Goal: Information Seeking & Learning: Check status

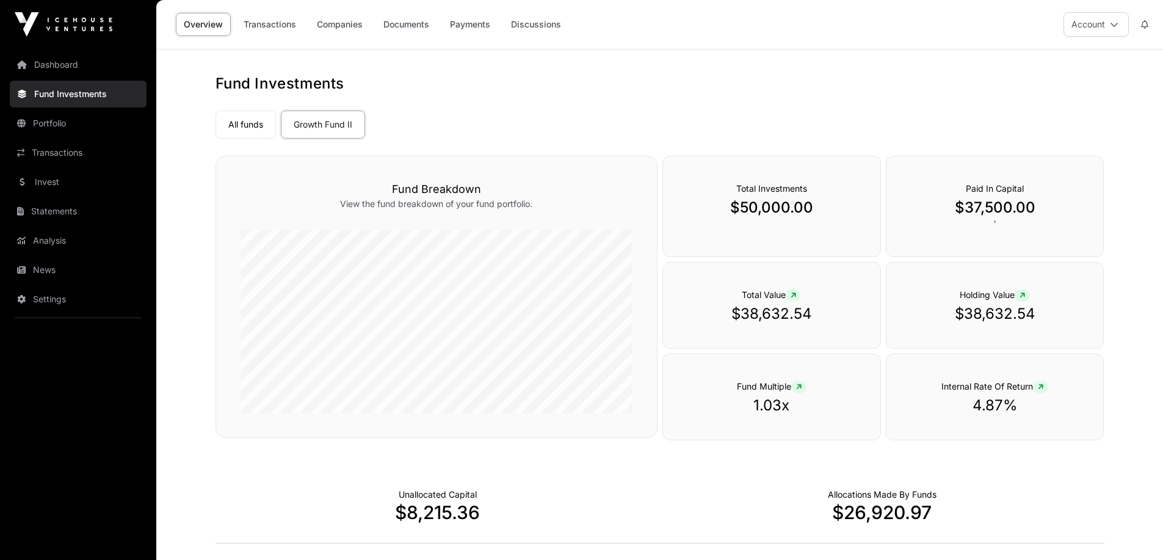
scroll to position [183, 0]
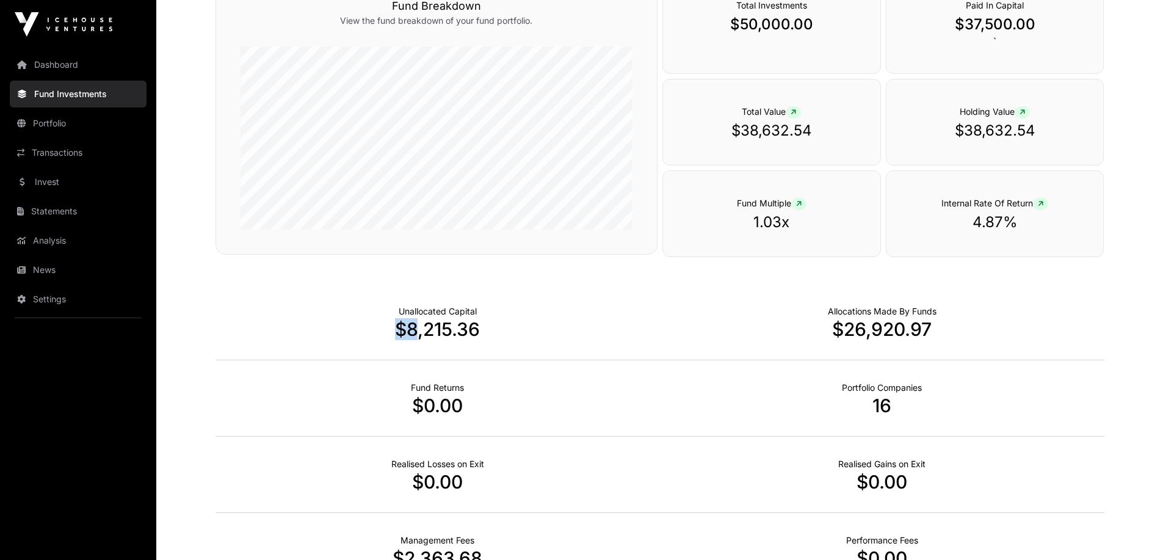
drag, startPoint x: 391, startPoint y: 329, endPoint x: 557, endPoint y: 335, distance: 166.2
click at [534, 335] on p "$8,215.36" at bounding box center [438, 329] width 444 height 22
click at [557, 335] on p "$8,215.36" at bounding box center [438, 329] width 444 height 22
drag, startPoint x: 482, startPoint y: 334, endPoint x: 387, endPoint y: 327, distance: 95.5
click at [387, 327] on p "$8,215.36" at bounding box center [438, 329] width 444 height 22
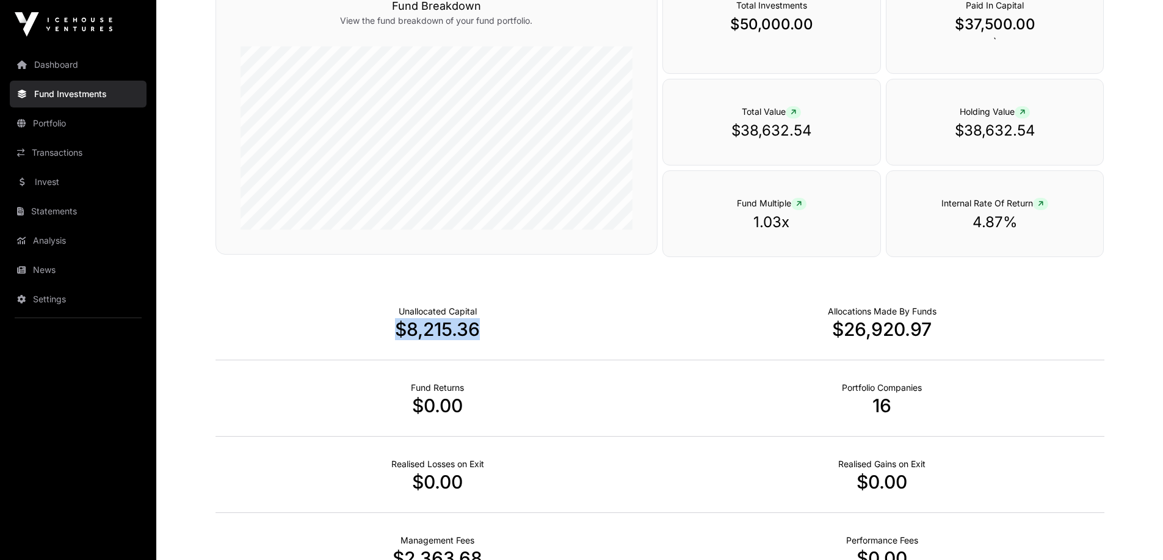
click at [387, 327] on p "$8,215.36" at bounding box center [438, 329] width 444 height 22
drag, startPoint x: 376, startPoint y: 327, endPoint x: 529, endPoint y: 334, distance: 154.0
click at [529, 334] on p "$8,215.36" at bounding box center [438, 329] width 444 height 22
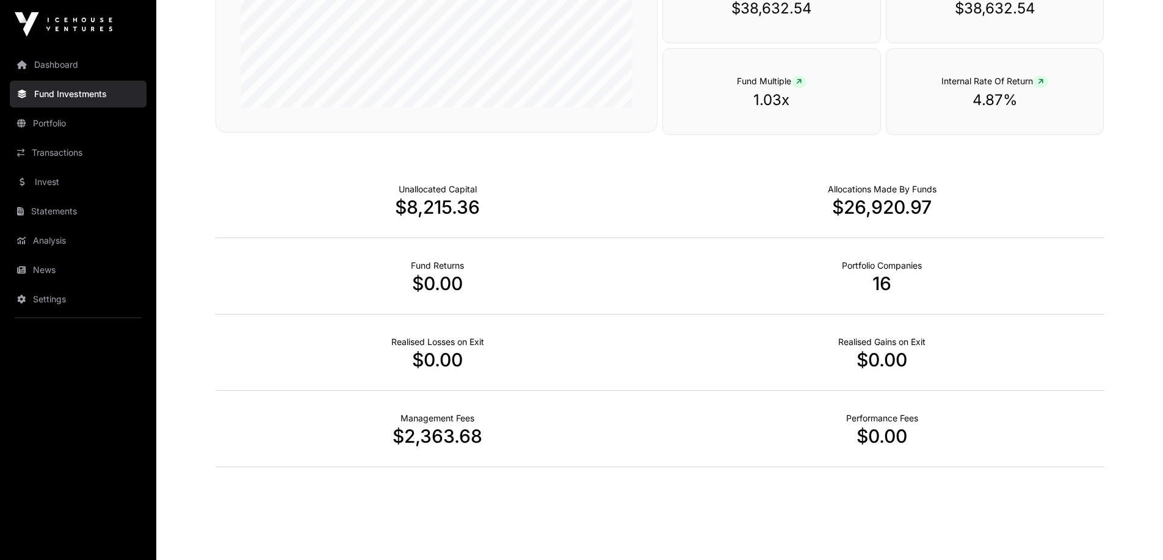
scroll to position [315, 0]
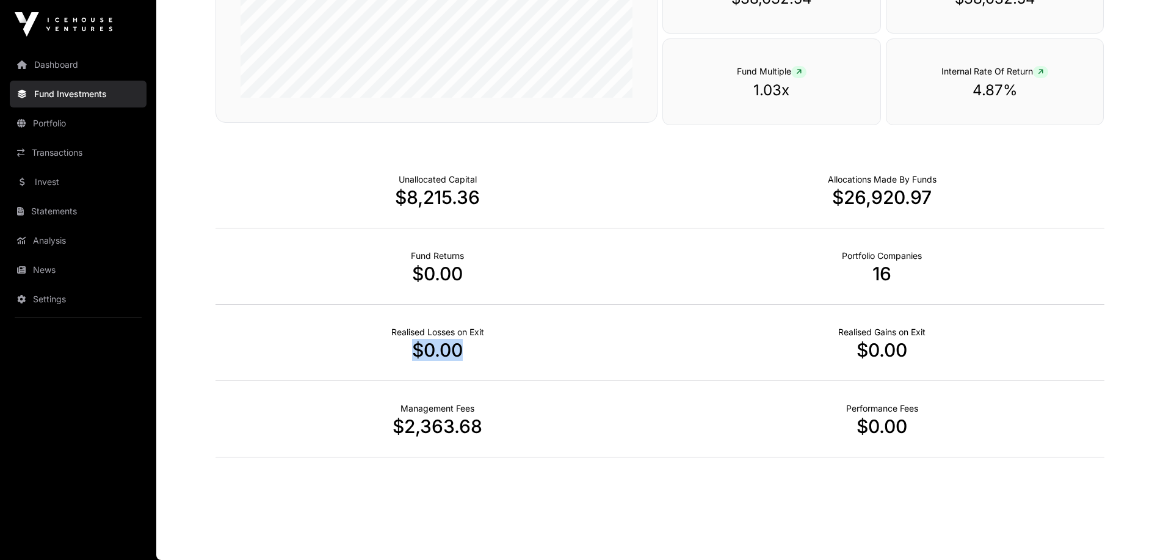
drag, startPoint x: 396, startPoint y: 352, endPoint x: 505, endPoint y: 352, distance: 108.7
click at [505, 352] on p "$0.00" at bounding box center [438, 350] width 444 height 22
drag, startPoint x: 460, startPoint y: 356, endPoint x: 396, endPoint y: 357, distance: 64.7
click at [396, 357] on p "$0.00" at bounding box center [438, 350] width 444 height 22
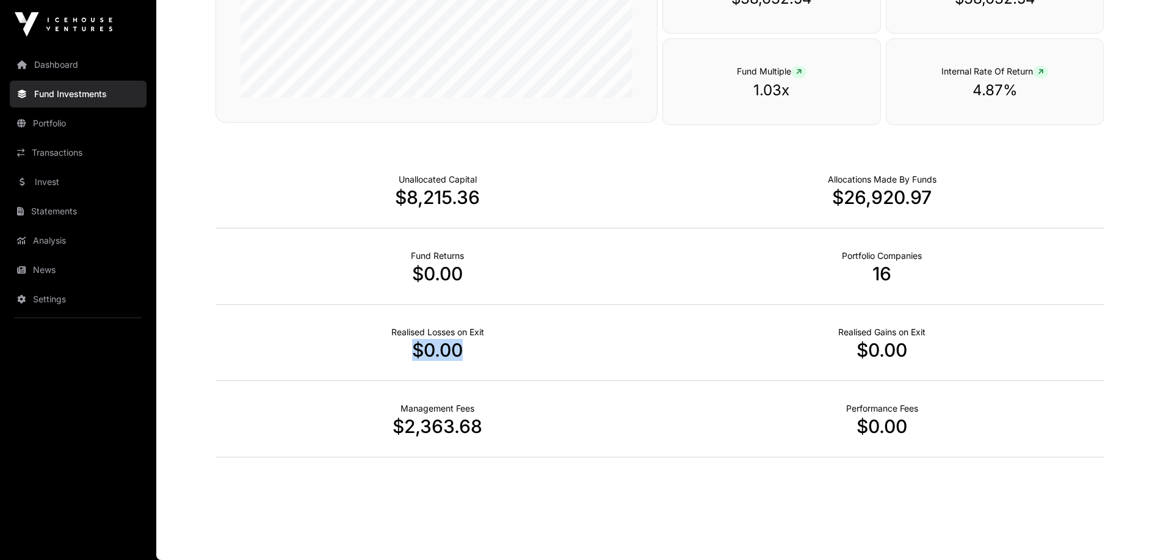
click at [396, 357] on p "$0.00" at bounding box center [438, 350] width 444 height 22
click at [482, 367] on div "Realised Losses on Exit $0.00" at bounding box center [438, 343] width 444 height 76
drag, startPoint x: 482, startPoint y: 367, endPoint x: 487, endPoint y: 380, distance: 13.5
click at [483, 368] on div "Realised Losses on Exit $0.00" at bounding box center [438, 343] width 444 height 76
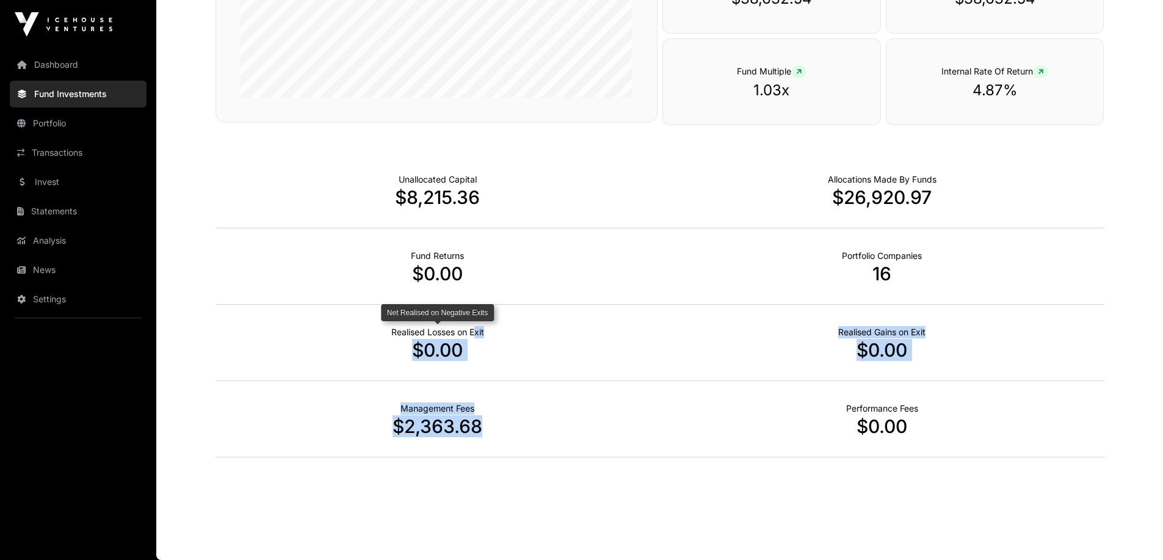
drag, startPoint x: 495, startPoint y: 407, endPoint x: 475, endPoint y: 333, distance: 77.0
click at [475, 333] on div "Unallocated Capital $8,215.36 Allocations Made By Funds $26,920.97 Fund Returns…" at bounding box center [660, 304] width 889 height 305
click at [475, 333] on p "Realised Losses on Exit" at bounding box center [437, 332] width 93 height 12
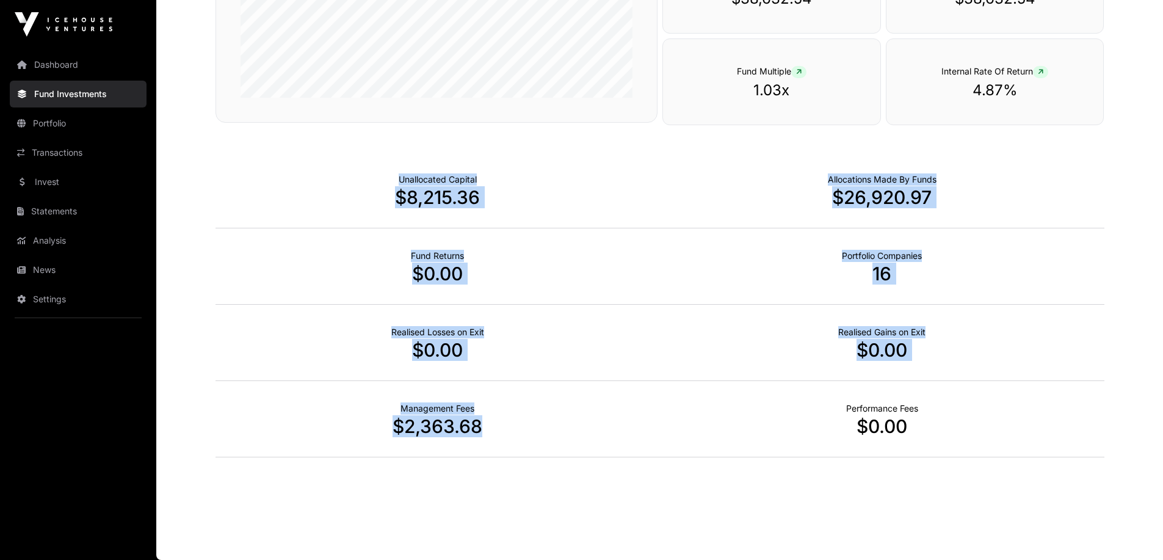
drag, startPoint x: 361, startPoint y: 163, endPoint x: 556, endPoint y: 441, distance: 339.8
click at [556, 441] on div "Unallocated Capital $8,215.36 Allocations Made By Funds $26,920.97 Fund Returns…" at bounding box center [660, 304] width 889 height 305
click at [556, 441] on div "Management Fees $2,363.68" at bounding box center [438, 419] width 444 height 76
drag, startPoint x: 463, startPoint y: 397, endPoint x: 436, endPoint y: 209, distance: 190.0
click at [436, 209] on div "Unallocated Capital $8,215.36 Allocations Made By Funds $26,920.97 Fund Returns…" at bounding box center [660, 304] width 889 height 305
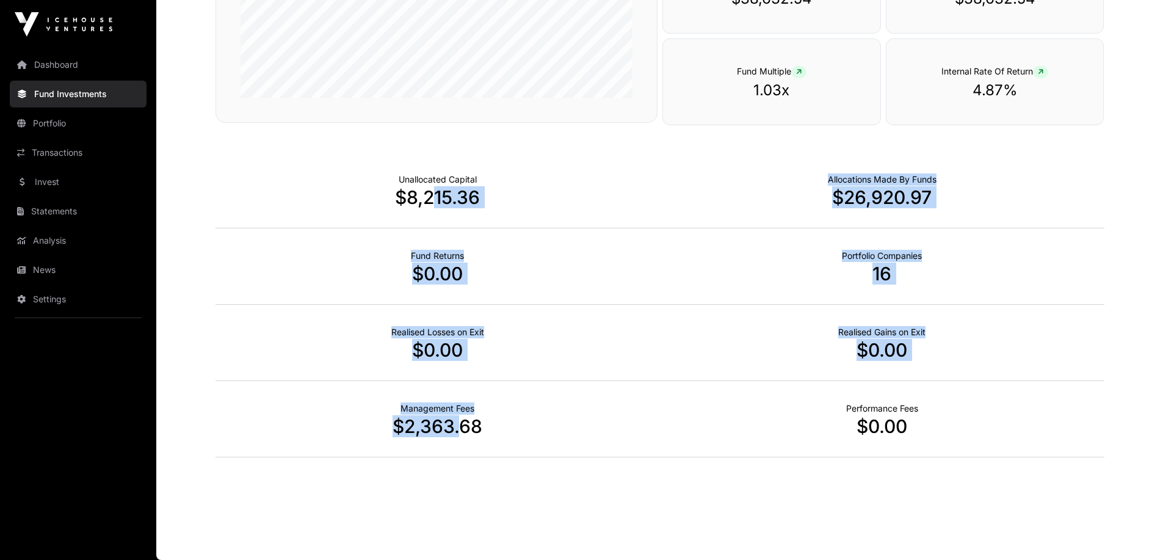
click at [436, 208] on p "$8,215.36" at bounding box center [438, 197] width 444 height 22
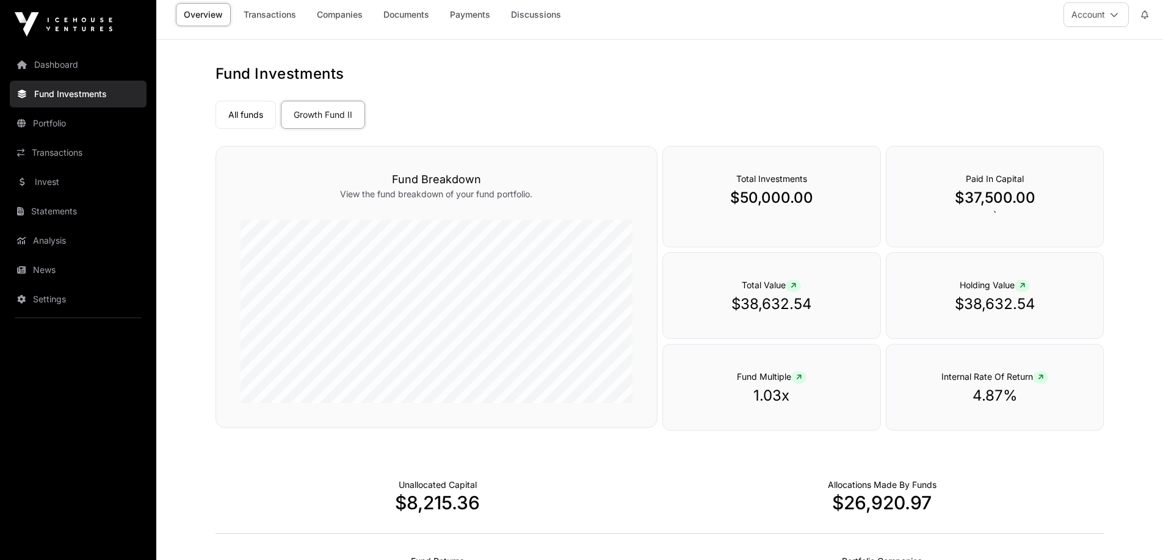
scroll to position [0, 0]
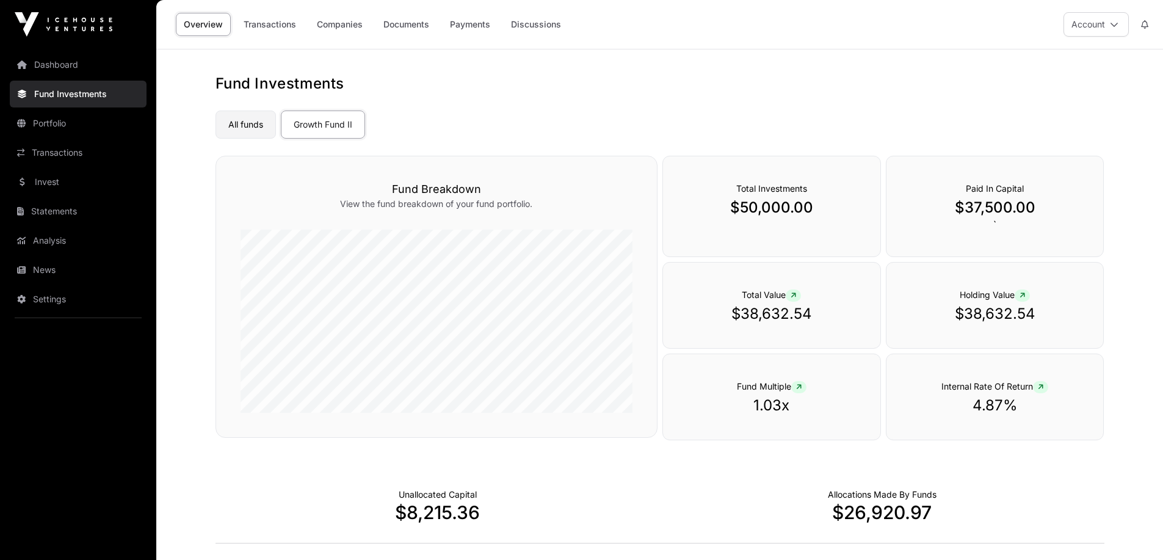
click at [258, 132] on link "All funds" at bounding box center [246, 125] width 60 height 28
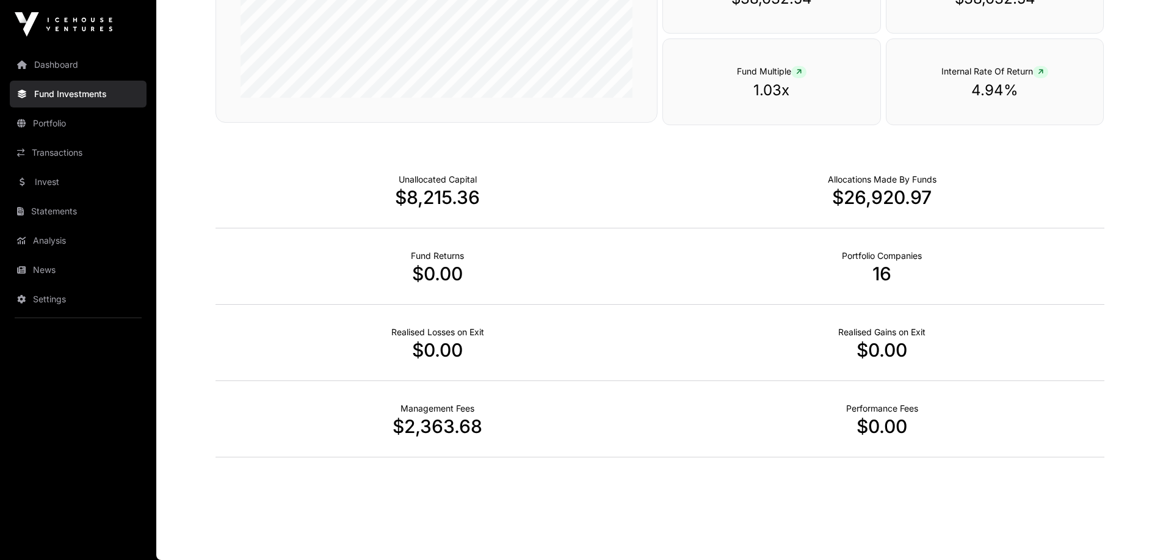
scroll to position [408, 0]
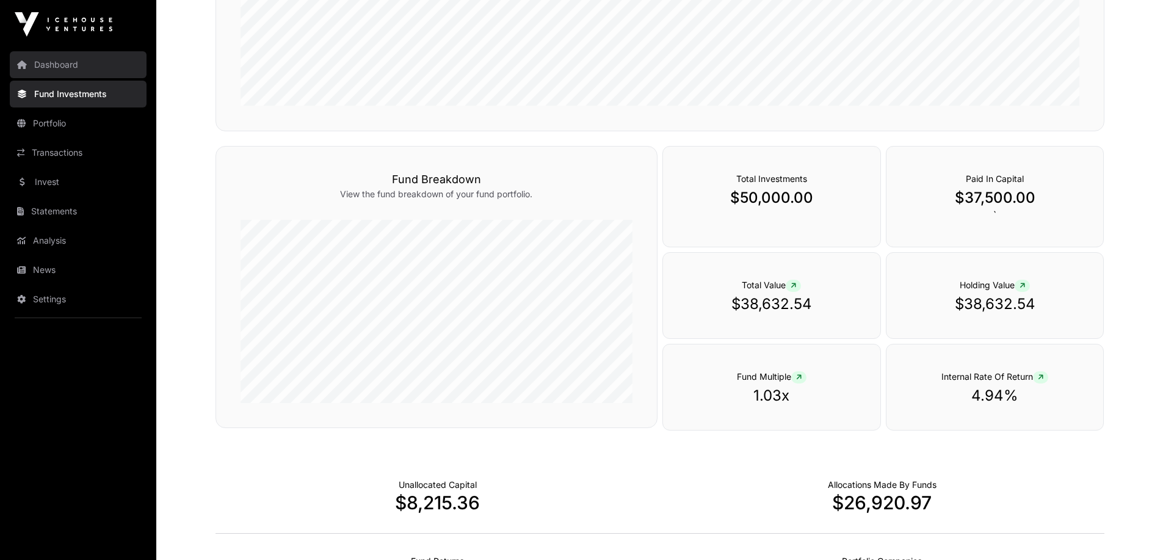
click at [65, 68] on link "Dashboard" at bounding box center [78, 64] width 137 height 27
